Goal: Find specific page/section: Find specific page/section

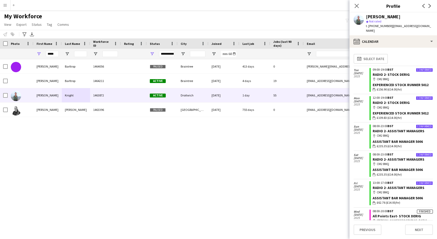
click at [357, 6] on icon "Close pop-in" at bounding box center [357, 6] width 4 height 4
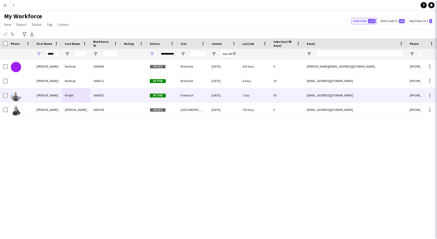
scroll to position [252, 0]
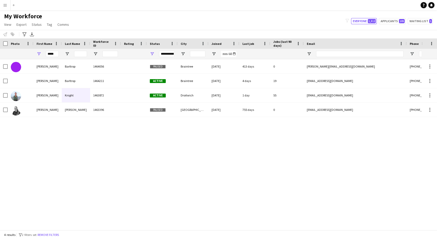
drag, startPoint x: 127, startPoint y: 150, endPoint x: 375, endPoint y: 16, distance: 281.3
click at [128, 151] on div "[PERSON_NAME] 1464056 Paused Braintree [DATE] 413 days 0 [PERSON_NAME][EMAIL_AD…" at bounding box center [210, 142] width 421 height 166
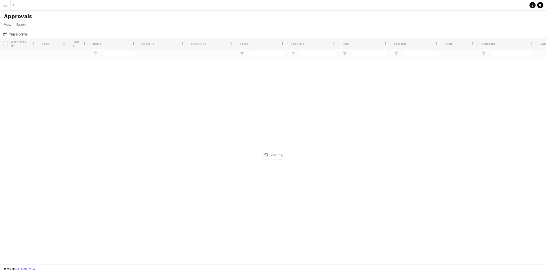
click at [1, 6] on button "Menu" at bounding box center [5, 5] width 10 height 10
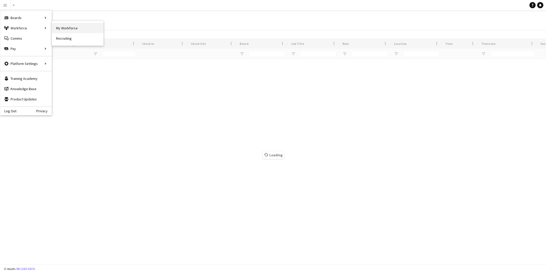
click at [69, 28] on link "My Workforce" at bounding box center [77, 28] width 51 height 10
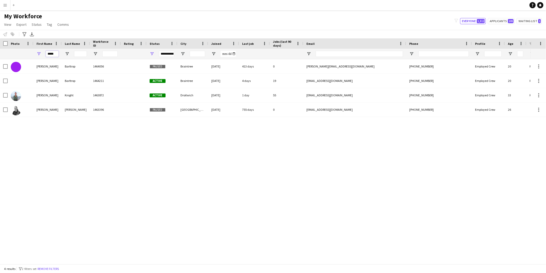
click at [50, 56] on input "*****" at bounding box center [52, 54] width 13 height 6
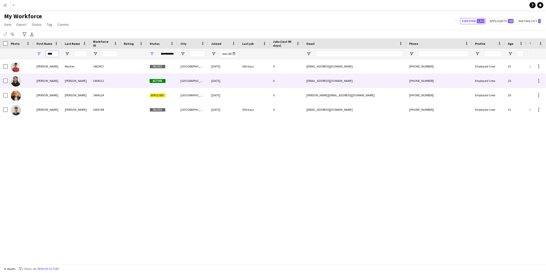
type input "****"
click at [74, 80] on div "Reeves" at bounding box center [76, 81] width 28 height 14
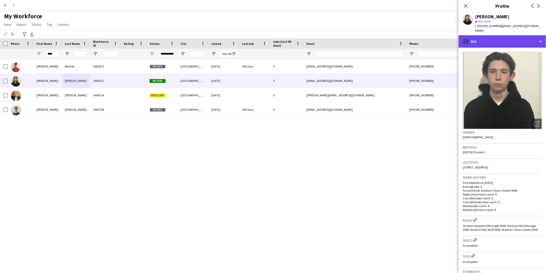
drag, startPoint x: 504, startPoint y: 39, endPoint x: 510, endPoint y: 52, distance: 14.7
click at [504, 37] on div "profile Bio" at bounding box center [502, 41] width 87 height 12
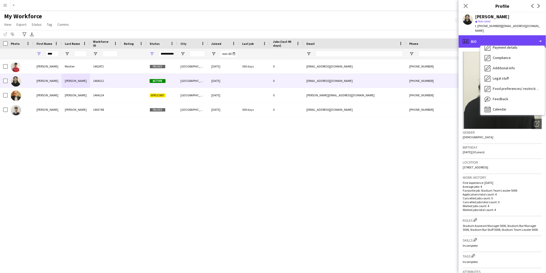
scroll to position [68, 0]
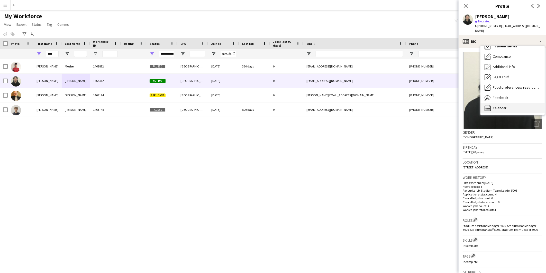
click at [526, 103] on div "Calendar Calendar" at bounding box center [513, 108] width 64 height 10
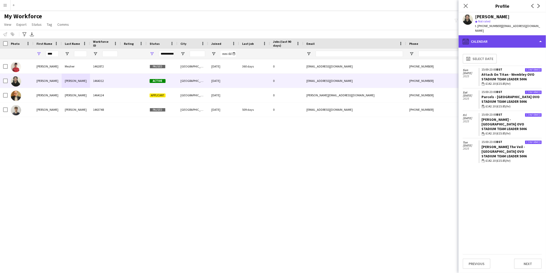
click at [493, 41] on div "calendar-full Calendar" at bounding box center [502, 41] width 87 height 12
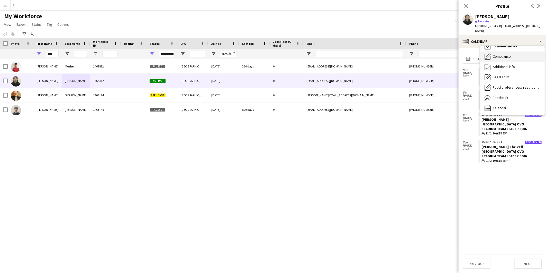
click at [505, 54] on span "Compliance" at bounding box center [502, 56] width 18 height 5
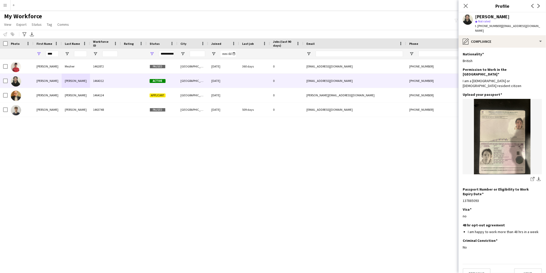
drag, startPoint x: 468, startPoint y: 4, endPoint x: 448, endPoint y: 9, distance: 20.4
click at [467, 5] on icon at bounding box center [466, 6] width 4 height 4
